Goal: Information Seeking & Learning: Learn about a topic

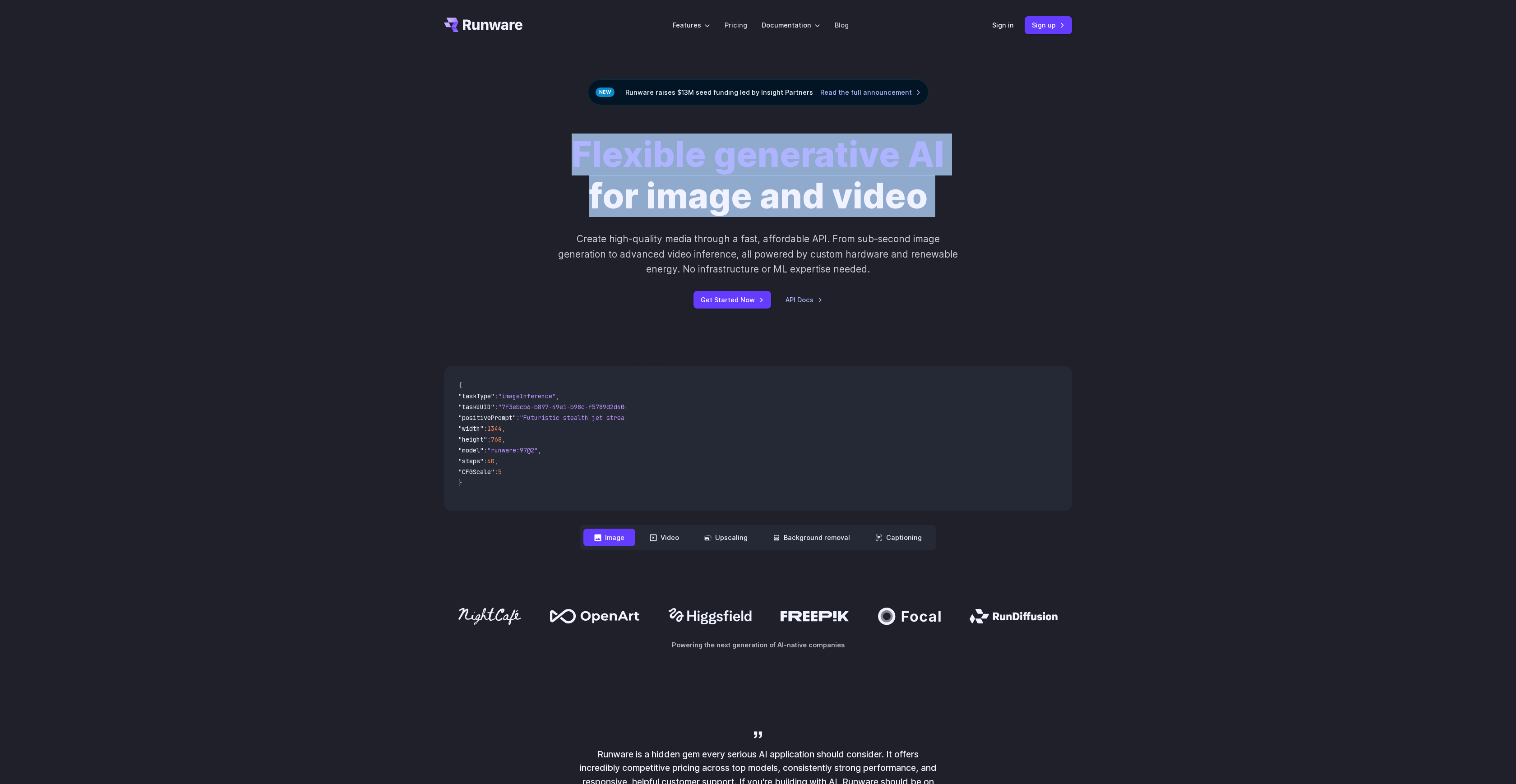
drag, startPoint x: 574, startPoint y: 160, endPoint x: 1026, endPoint y: 196, distance: 453.4
click at [1026, 196] on div "Flexible generative AI for image and video Create high-quality media through a …" at bounding box center [758, 221] width 628 height 174
click at [1022, 199] on div "Flexible generative AI for image and video Create high-quality media through a …" at bounding box center [758, 221] width 628 height 174
drag, startPoint x: 926, startPoint y: 184, endPoint x: 530, endPoint y: 149, distance: 397.5
click at [530, 149] on div "Flexible generative AI for image and video Create high-quality media through a …" at bounding box center [758, 221] width 503 height 174
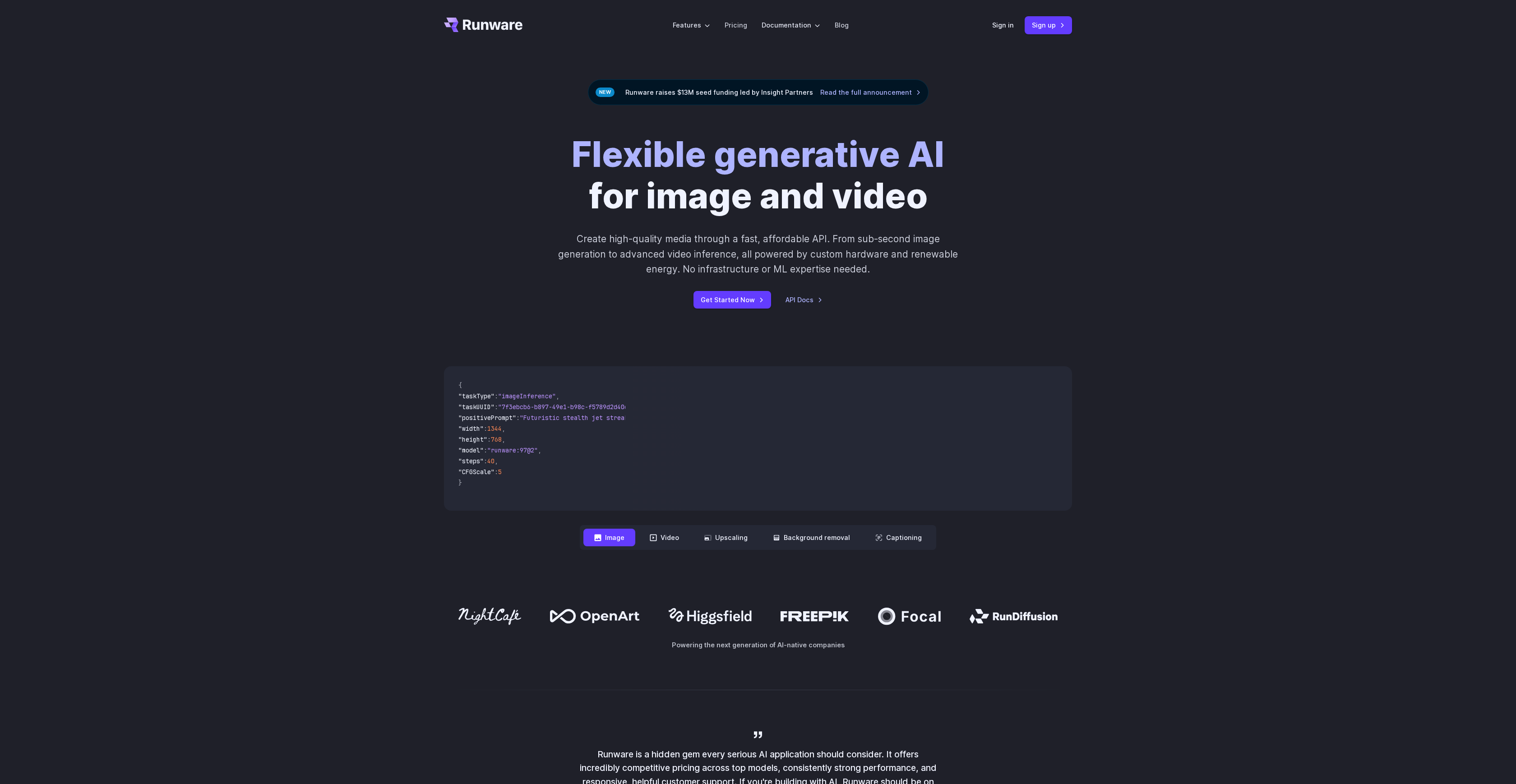
drag, startPoint x: 530, startPoint y: 149, endPoint x: 514, endPoint y: 122, distance: 31.4
click at [530, 149] on div "Flexible generative AI for image and video Create high-quality media through a …" at bounding box center [758, 221] width 503 height 174
click at [502, 29] on icon "Go to /" at bounding box center [484, 24] width 79 height 14
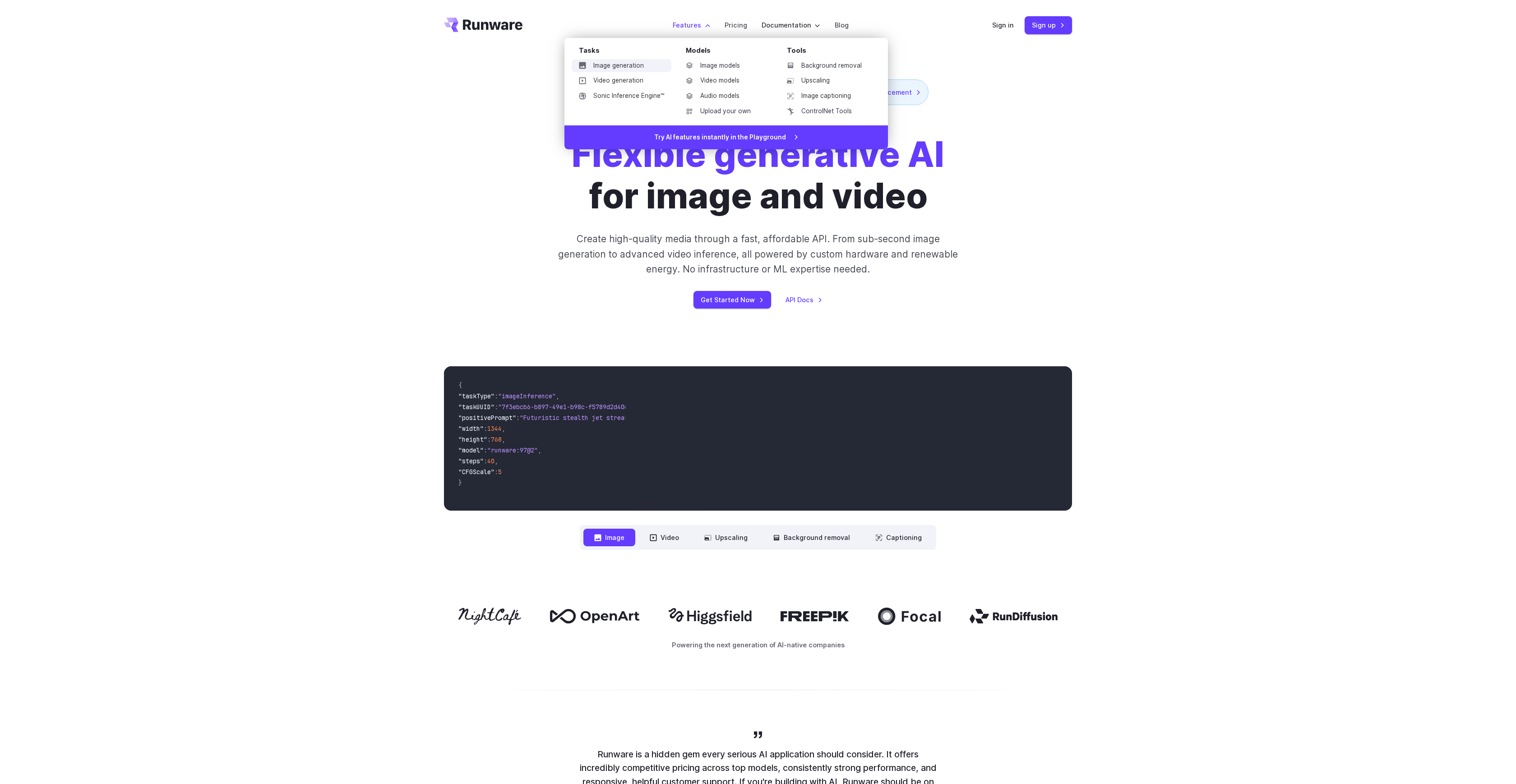
click at [609, 67] on link "Image generation" at bounding box center [621, 66] width 100 height 13
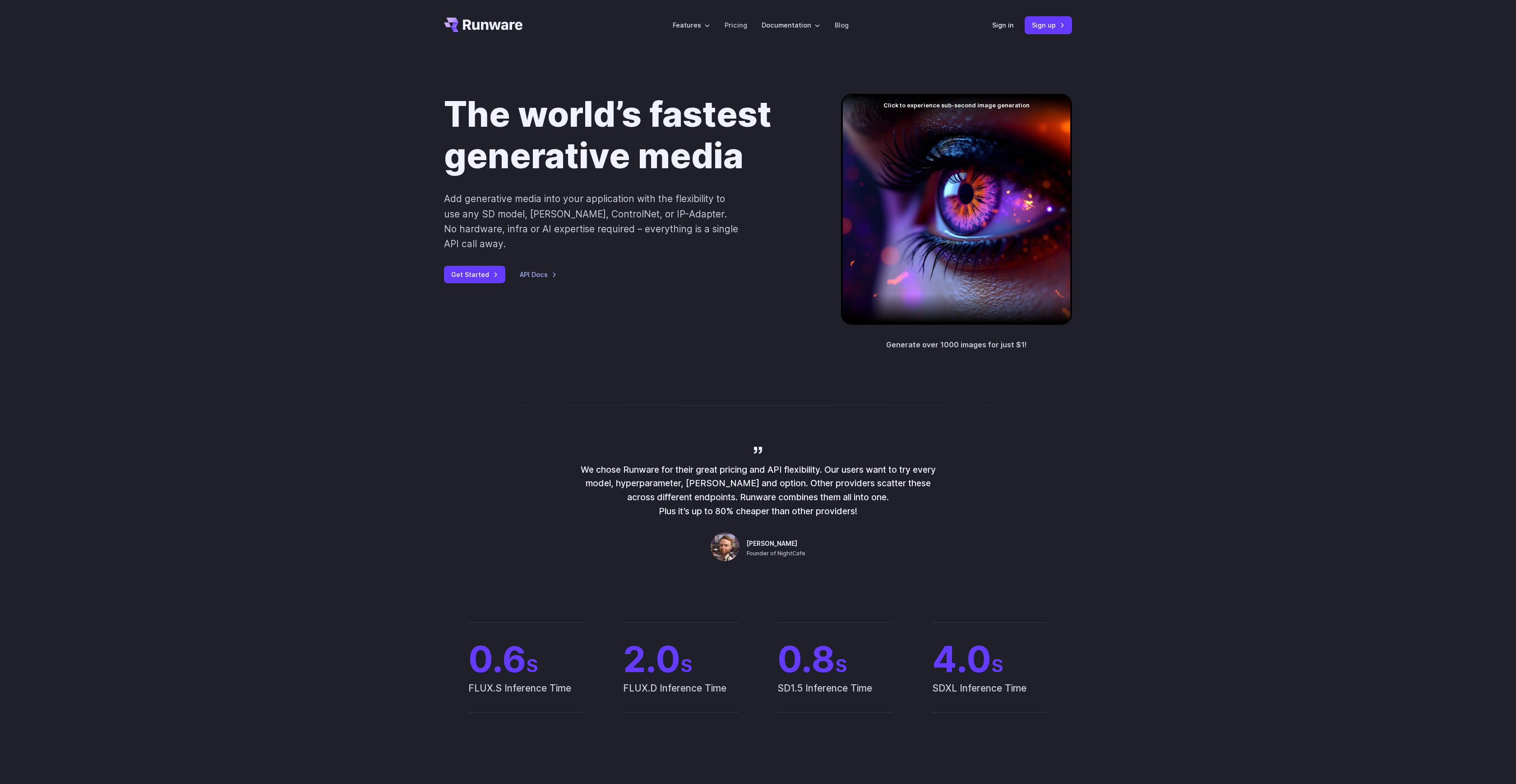
click at [495, 27] on icon "Go to /" at bounding box center [492, 24] width 60 height 10
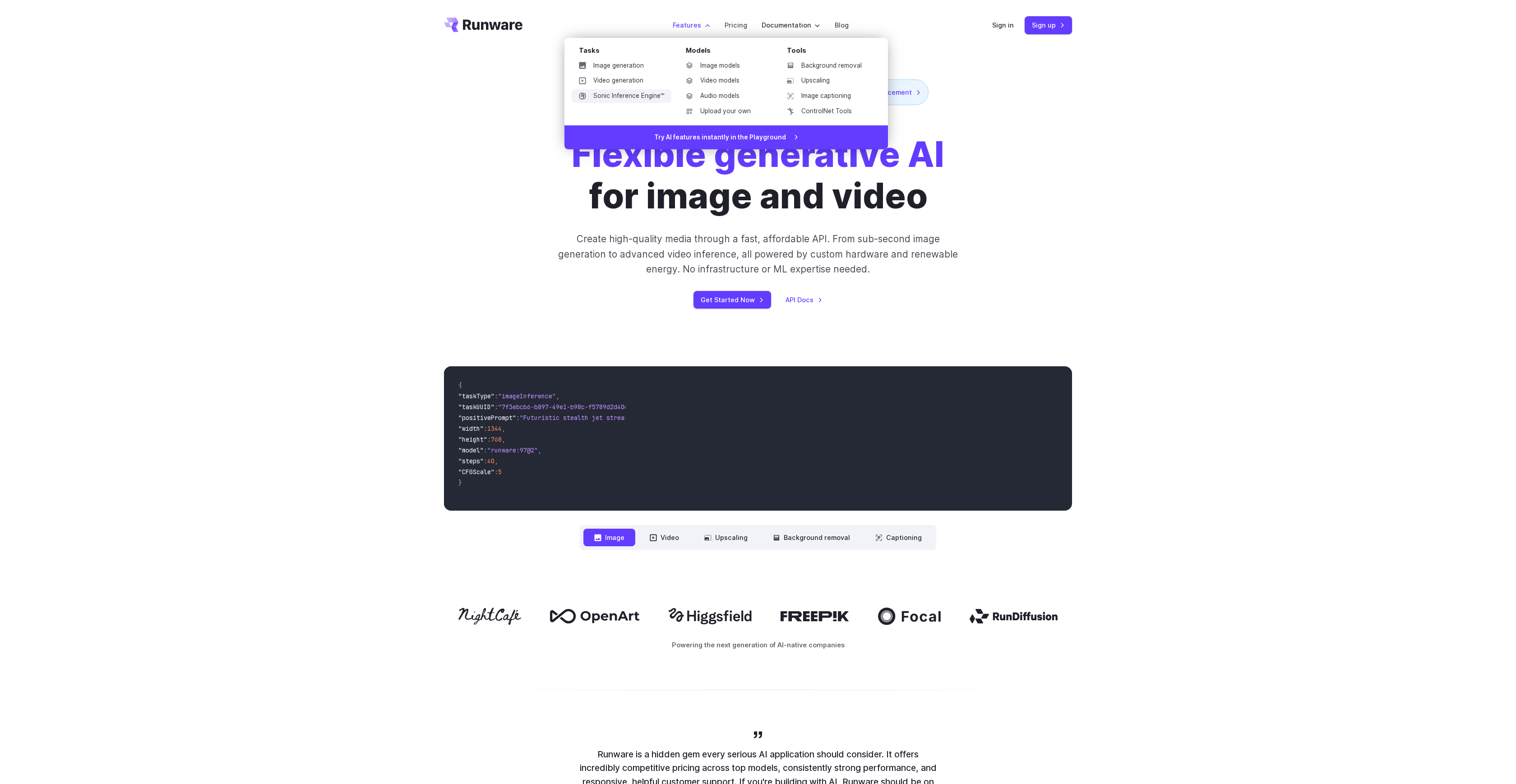
click at [631, 95] on link "Sonic Inference Engine™" at bounding box center [621, 96] width 100 height 13
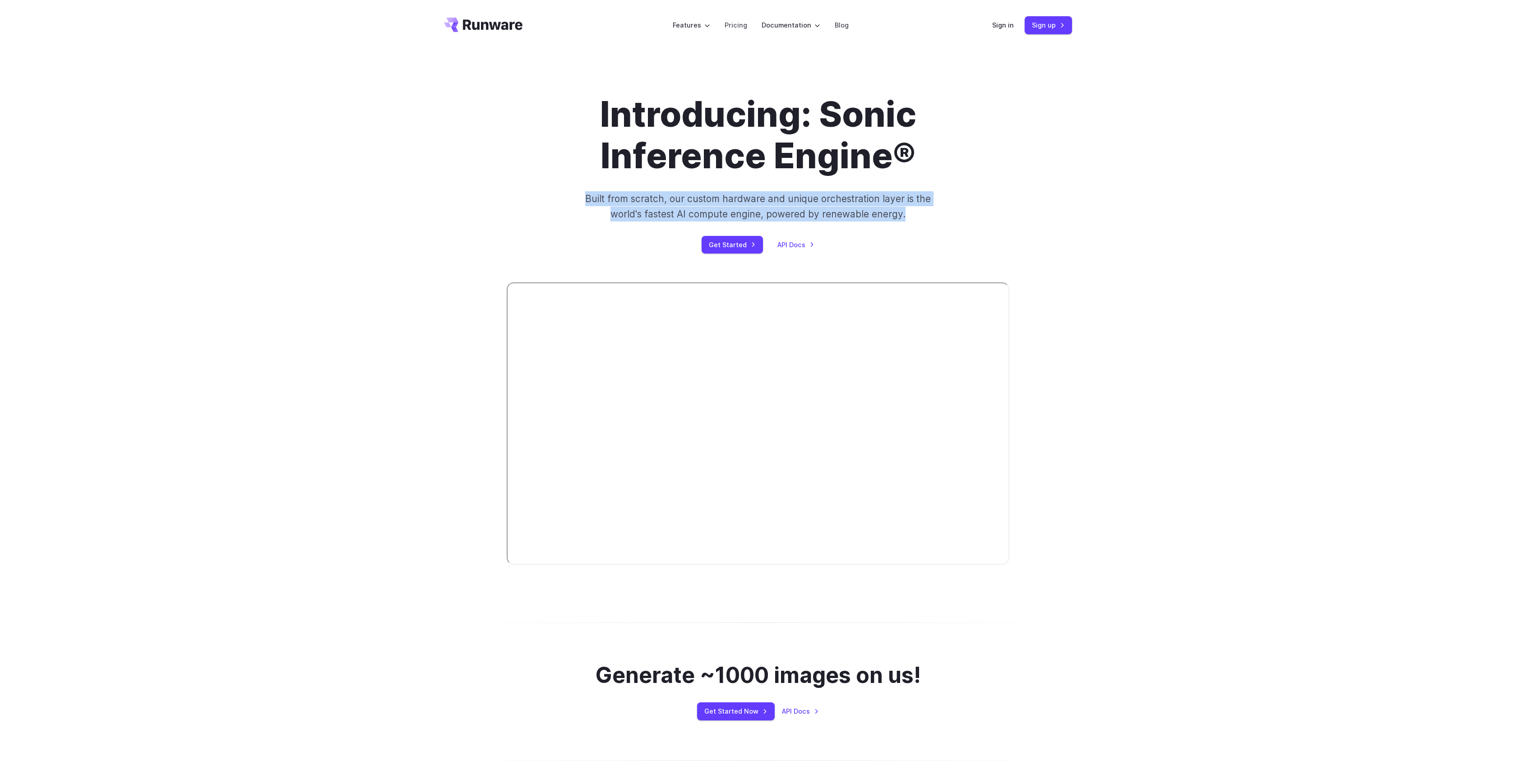
drag, startPoint x: 567, startPoint y: 193, endPoint x: 909, endPoint y: 224, distance: 343.4
click at [909, 224] on div "Introducing: Sonic Inference Engine® Built from scratch, our custom hardware an…" at bounding box center [758, 173] width 503 height 160
click at [909, 223] on div "Introducing: Sonic Inference Engine® Built from scratch, our custom hardware an…" at bounding box center [758, 173] width 503 height 160
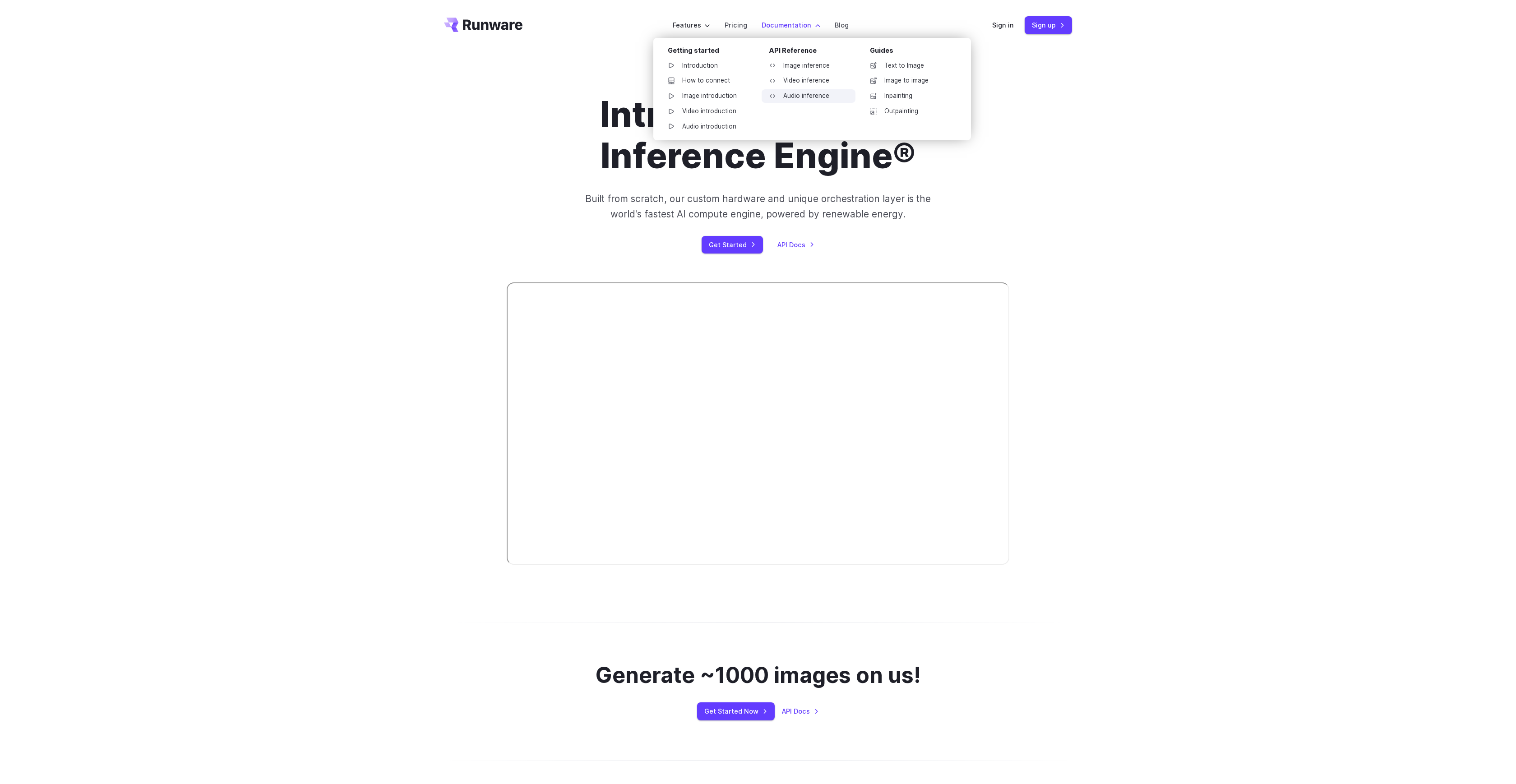
click at [803, 94] on link "Audio inference" at bounding box center [809, 96] width 94 height 13
